Goal: Transaction & Acquisition: Purchase product/service

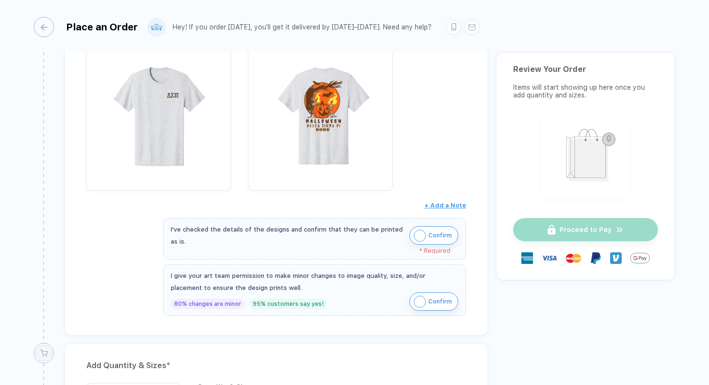
scroll to position [231, 0]
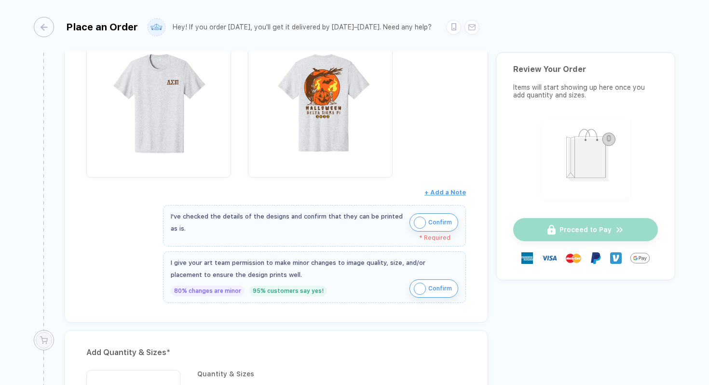
click at [433, 231] on div "I've checked the details of the designs and confirm that they can be printed as…" at bounding box center [314, 222] width 287 height 24
click at [433, 227] on span "Confirm" at bounding box center [440, 222] width 24 height 15
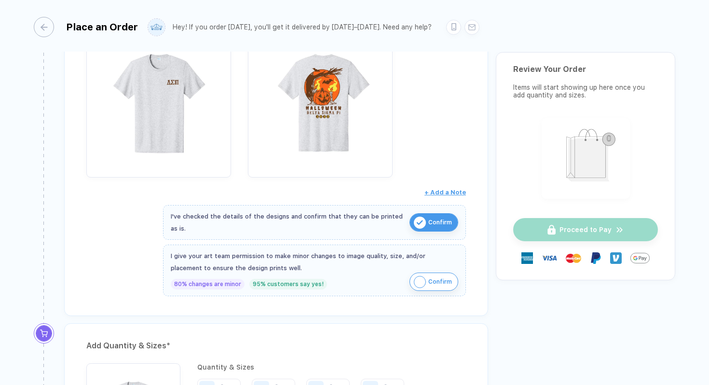
click at [436, 283] on span "Confirm" at bounding box center [440, 281] width 24 height 15
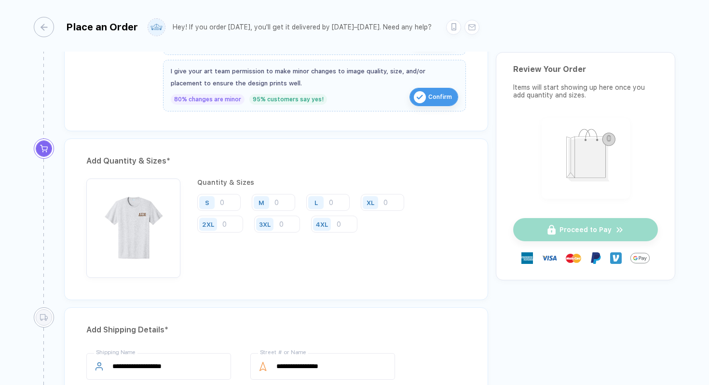
scroll to position [422, 0]
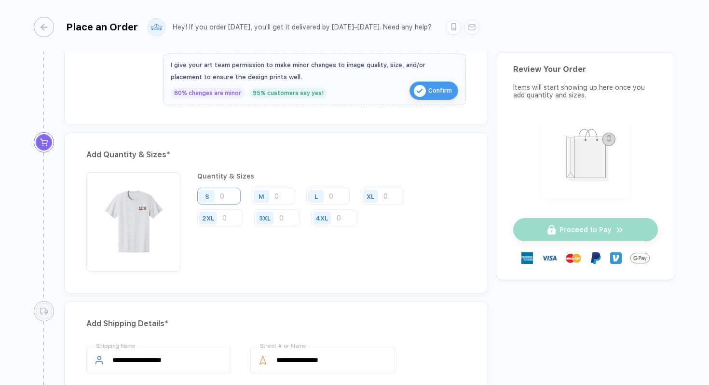
click at [232, 202] on input "number" at bounding box center [218, 196] width 43 height 17
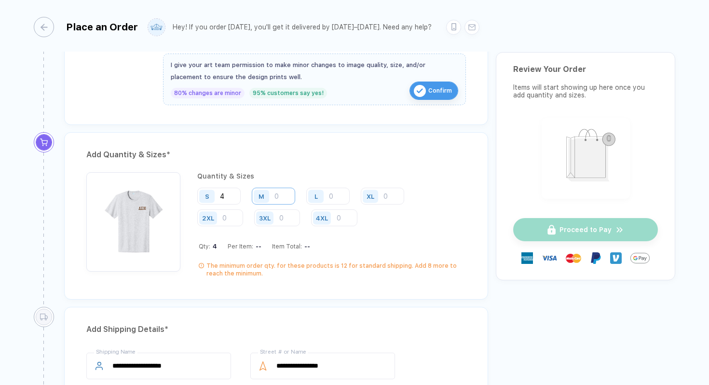
type input "4"
click at [278, 197] on input "number" at bounding box center [273, 196] width 43 height 17
type input "7"
click at [328, 191] on input "number" at bounding box center [327, 196] width 43 height 17
click at [331, 192] on input "number" at bounding box center [327, 196] width 43 height 17
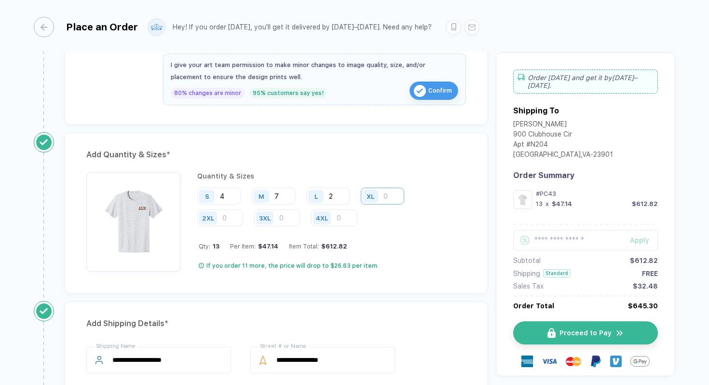
type input "2"
click at [386, 196] on input "number" at bounding box center [382, 196] width 43 height 17
type input "2"
click at [231, 215] on input "number" at bounding box center [220, 217] width 46 height 17
type input "3"
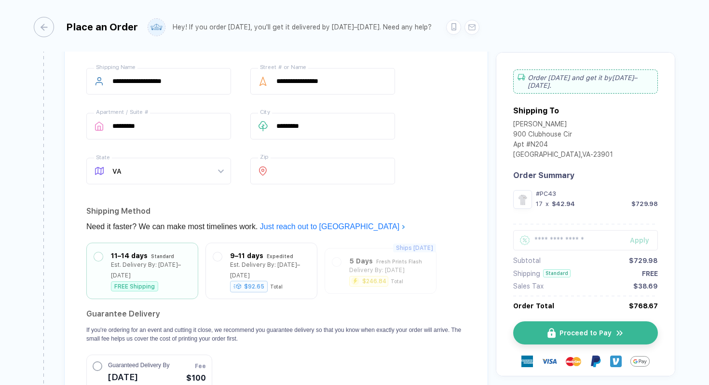
scroll to position [737, 0]
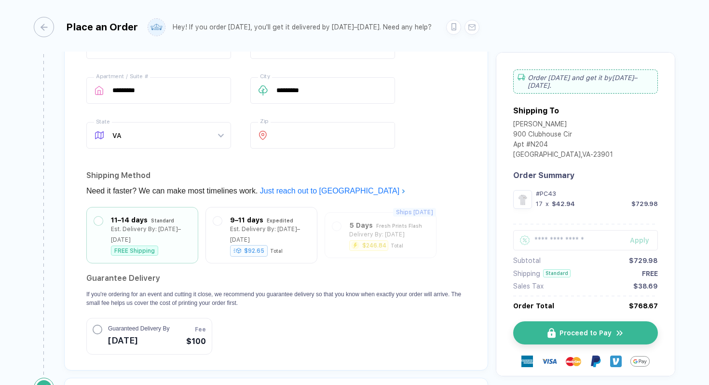
type input "2"
click at [162, 324] on span "Guaranteed Delivery By" at bounding box center [138, 328] width 61 height 9
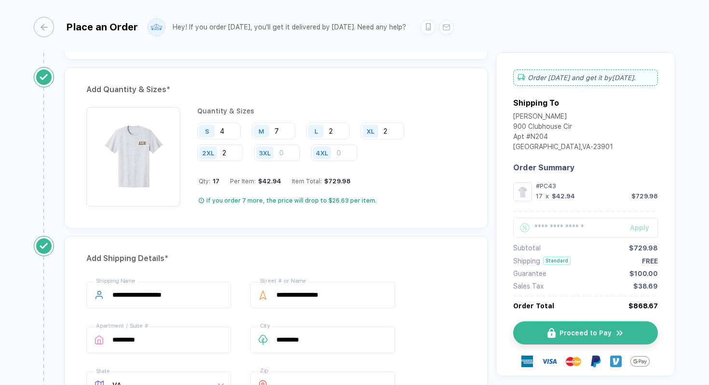
scroll to position [472, 0]
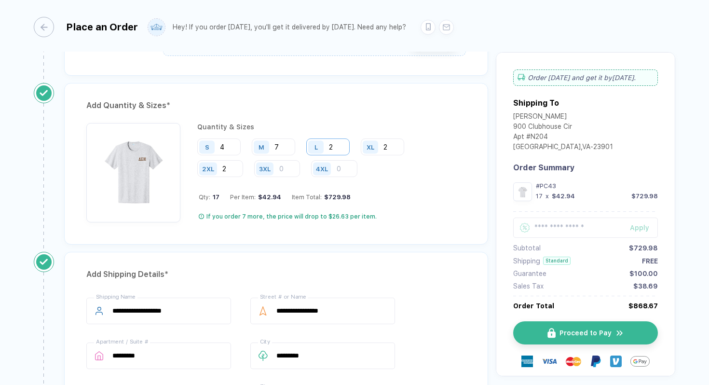
click at [333, 148] on input "2" at bounding box center [327, 146] width 43 height 17
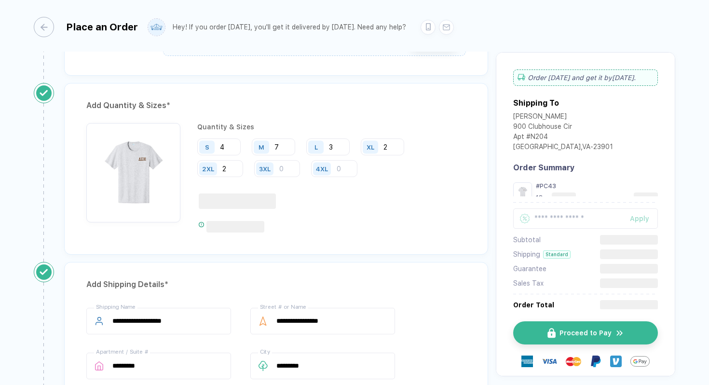
type input "3"
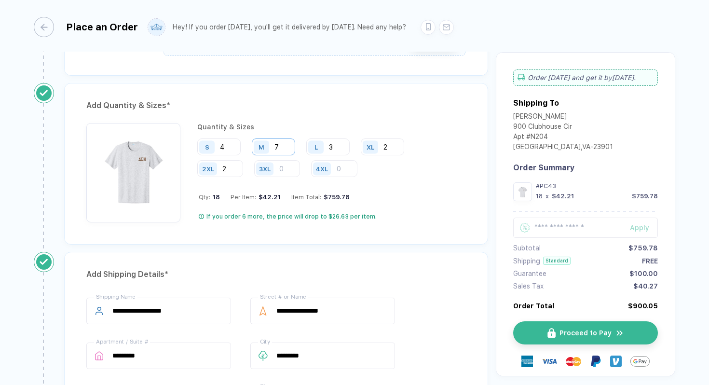
click at [284, 149] on input "7" at bounding box center [273, 146] width 43 height 17
type input "8"
click at [231, 168] on input "2" at bounding box center [220, 168] width 46 height 17
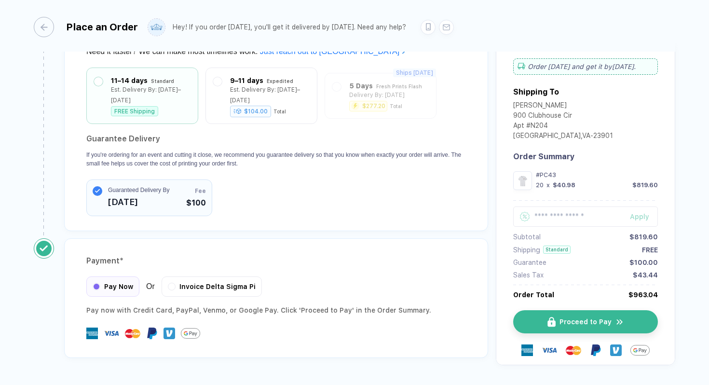
scroll to position [896, 0]
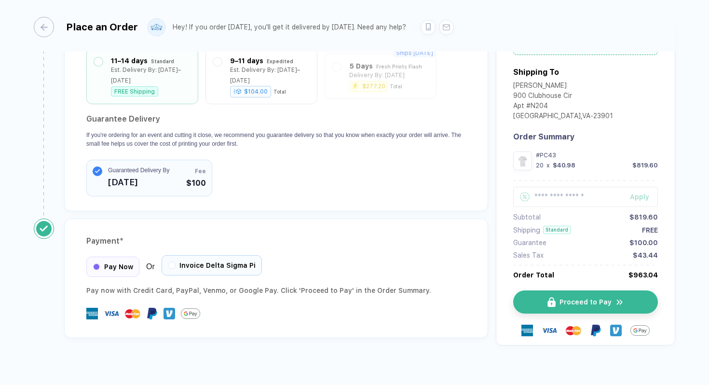
type input "3"
click at [172, 258] on div "Invoice Delta Sigma Pi" at bounding box center [212, 265] width 100 height 20
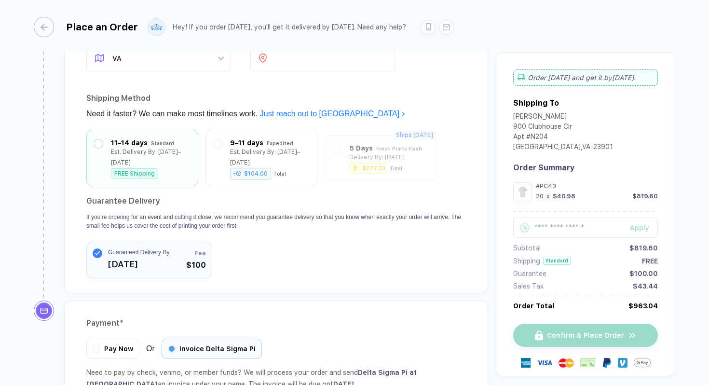
scroll to position [776, 0]
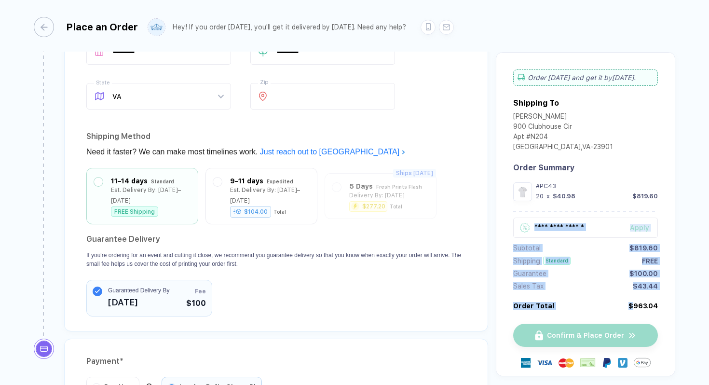
drag, startPoint x: 628, startPoint y: 306, endPoint x: 657, endPoint y: 306, distance: 28.4
click at [657, 306] on div "Order [DATE] and get it by [DATE] . Shipping To [PERSON_NAME] 900 Clubhouse [GE…" at bounding box center [585, 214] width 179 height 324
drag, startPoint x: 657, startPoint y: 306, endPoint x: 635, endPoint y: 305, distance: 21.2
click at [635, 305] on div "Order [DATE] and get it by [DATE] . Shipping To [PERSON_NAME] 900 Clubhouse [GE…" at bounding box center [585, 214] width 179 height 324
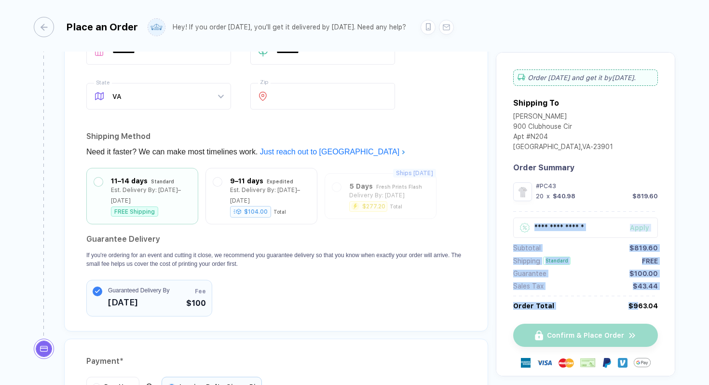
click at [635, 305] on div "$963.04" at bounding box center [642, 306] width 29 height 8
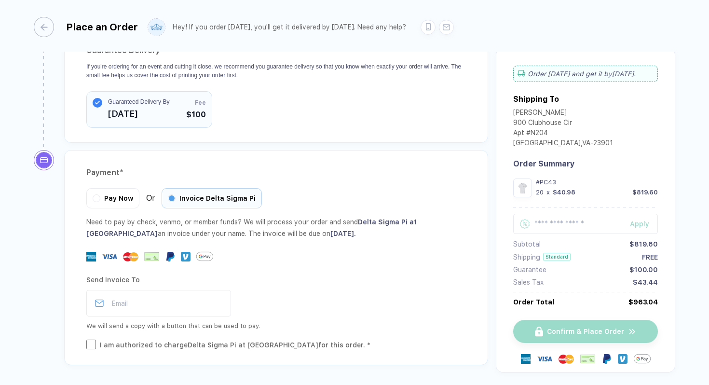
scroll to position [991, 0]
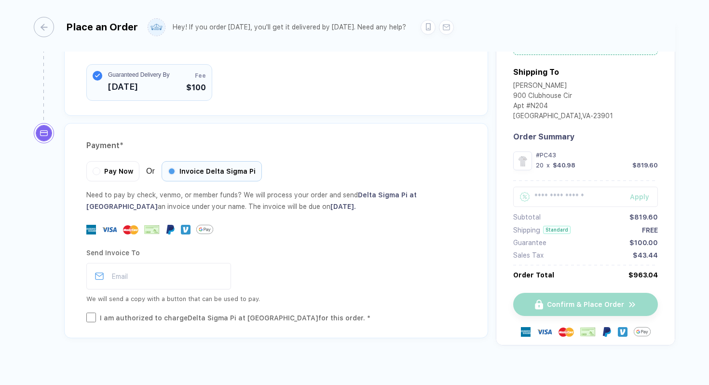
click at [276, 312] on div "I am authorized to charge Delta Sigma Pi at [GEOGRAPHIC_DATA] for this order. *" at bounding box center [235, 317] width 270 height 11
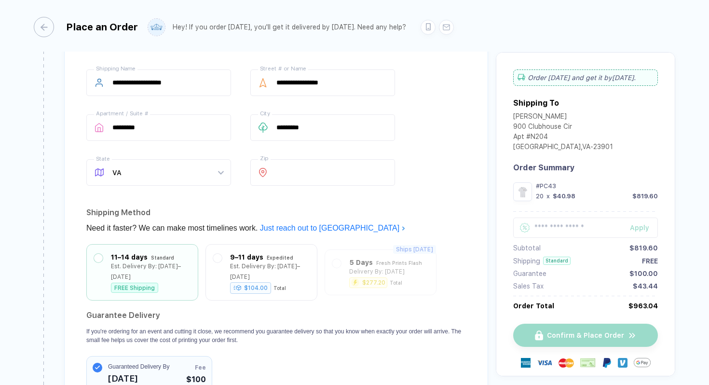
scroll to position [703, 0]
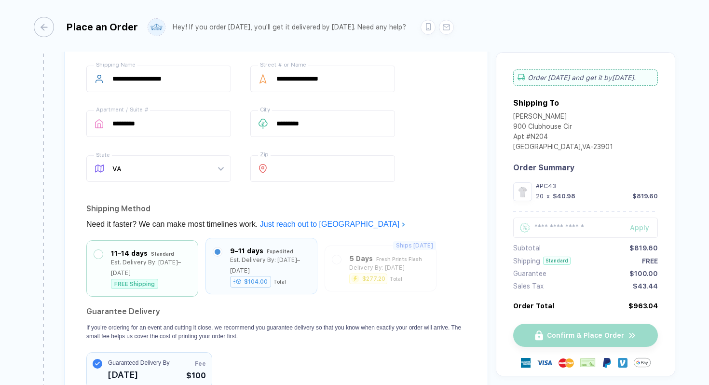
click at [214, 249] on label at bounding box center [217, 251] width 9 height 9
click at [154, 250] on div "Standard" at bounding box center [162, 251] width 23 height 11
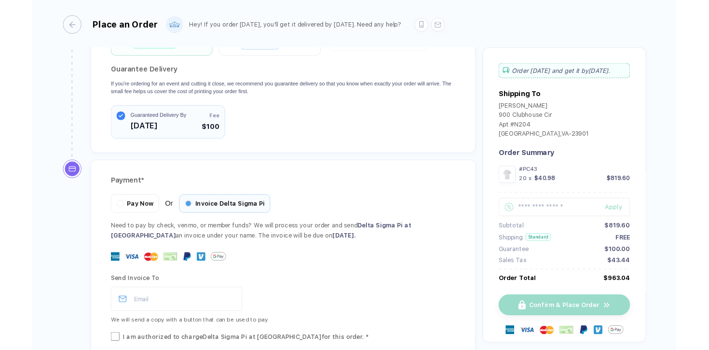
scroll to position [963, 0]
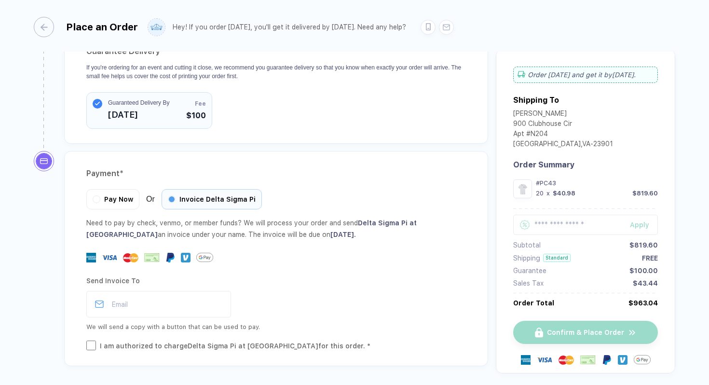
click at [99, 252] on div at bounding box center [275, 257] width 379 height 17
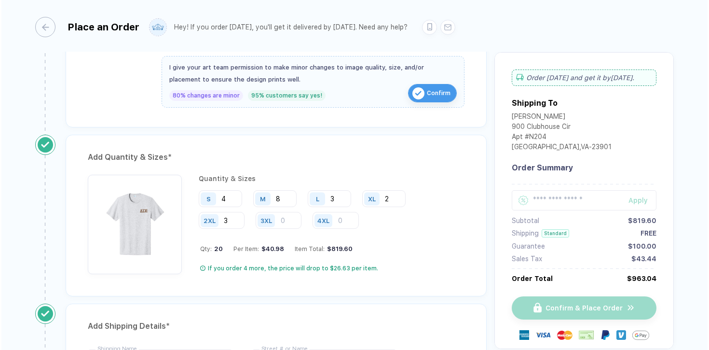
scroll to position [396, 0]
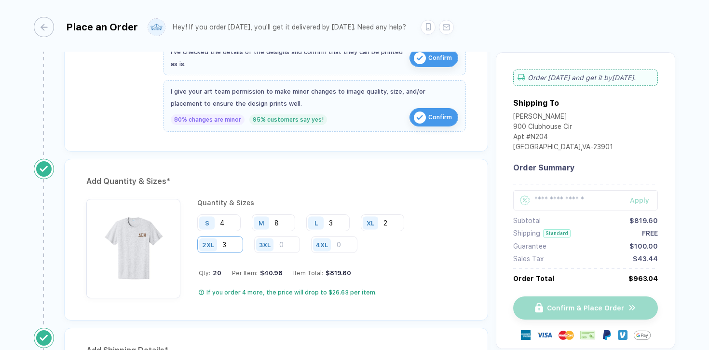
click at [239, 243] on input "3" at bounding box center [220, 244] width 46 height 17
type input "3"
click at [279, 218] on input "8" at bounding box center [273, 222] width 43 height 17
type input "9"
click at [242, 244] on input "3" at bounding box center [220, 244] width 46 height 17
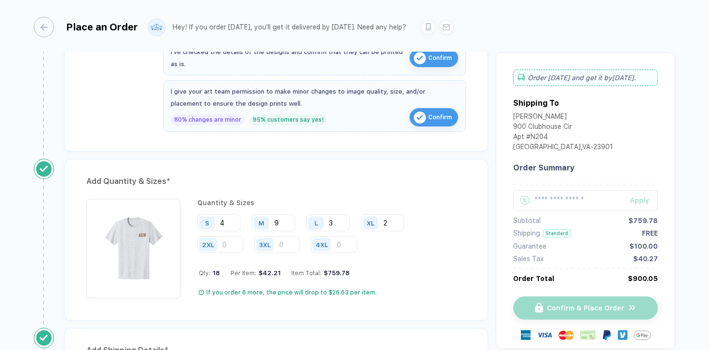
type input "3"
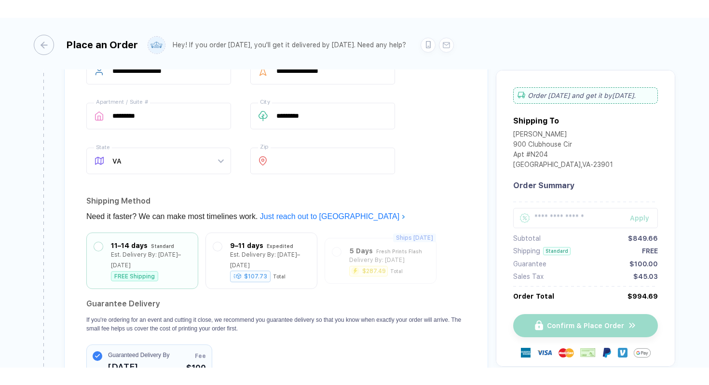
scroll to position [787, 0]
